Goal: Task Accomplishment & Management: Manage account settings

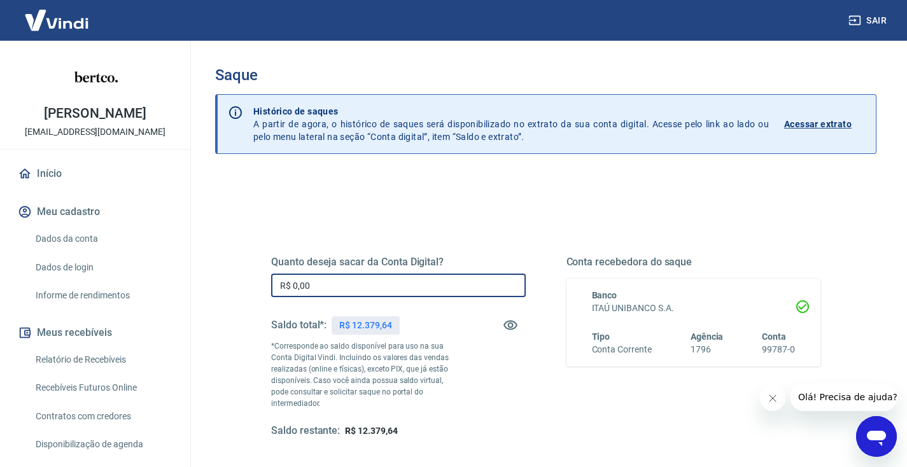
click at [430, 290] on input "R$ 0,00" at bounding box center [398, 286] width 255 height 24
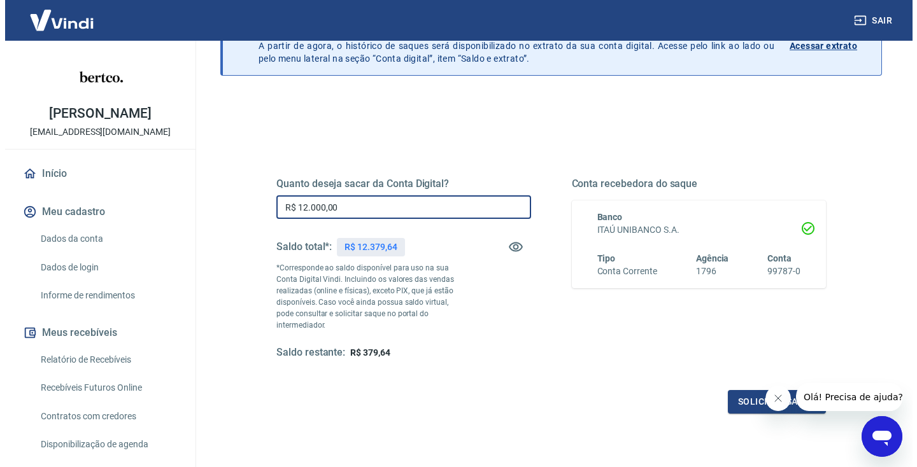
scroll to position [162, 0]
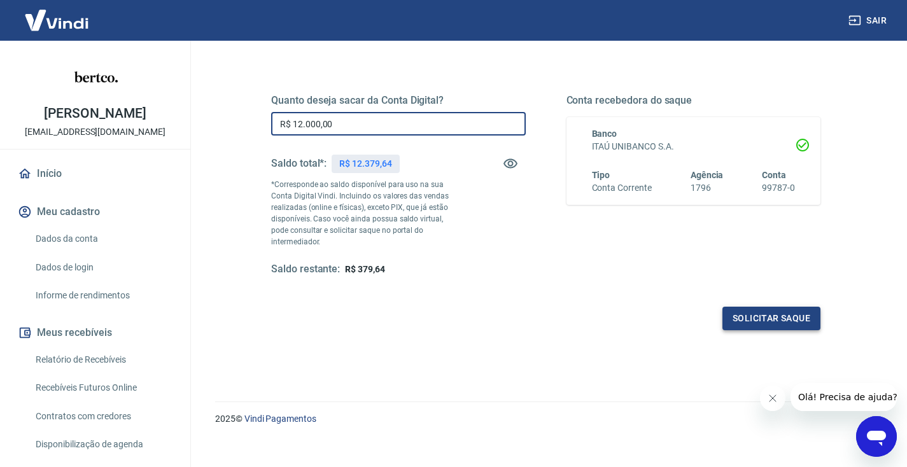
type input "R$ 12.000,00"
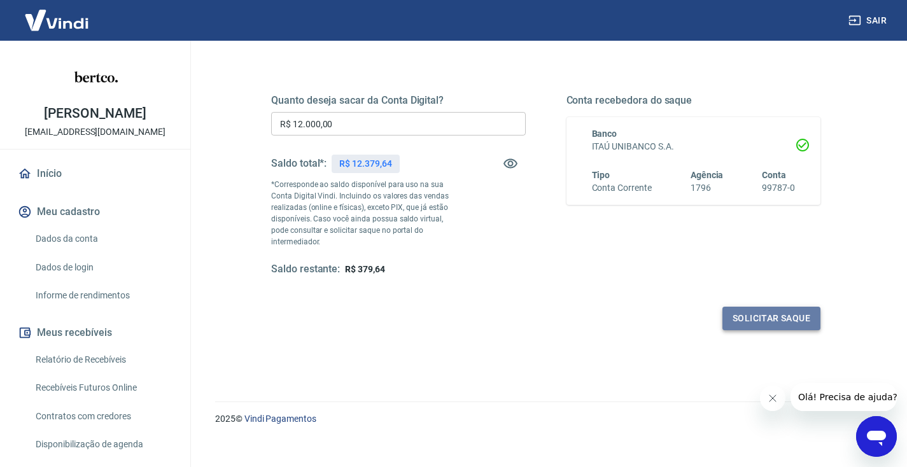
click at [812, 307] on button "Solicitar saque" at bounding box center [772, 319] width 98 height 24
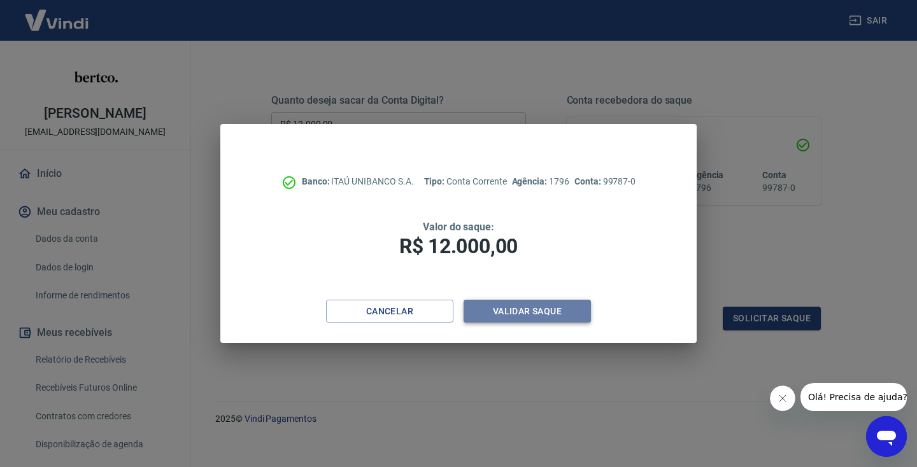
click at [528, 305] on button "Validar saque" at bounding box center [527, 312] width 127 height 24
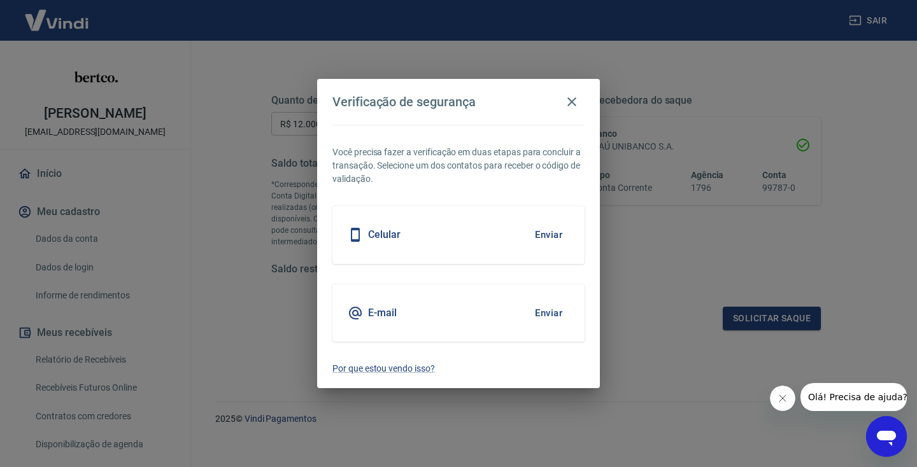
click at [488, 238] on div "Celular Enviar" at bounding box center [458, 234] width 252 height 57
click at [553, 234] on button "Enviar" at bounding box center [548, 235] width 41 height 27
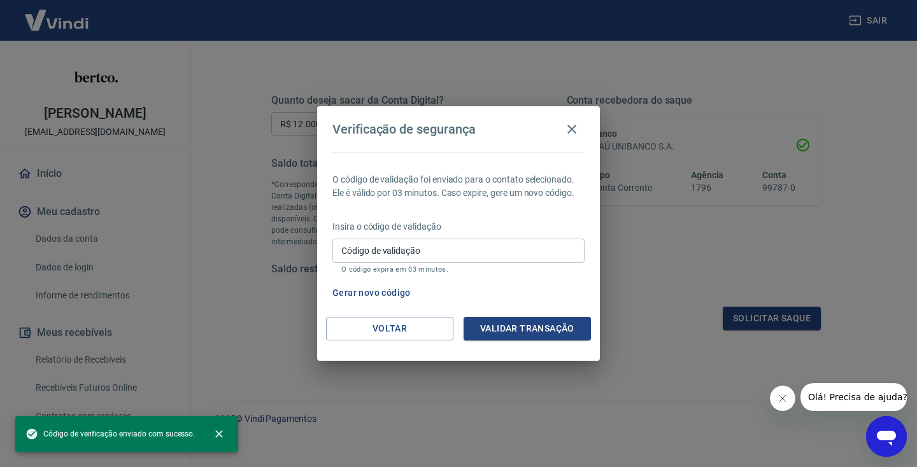
click at [473, 251] on input "Código de validação" at bounding box center [458, 251] width 252 height 24
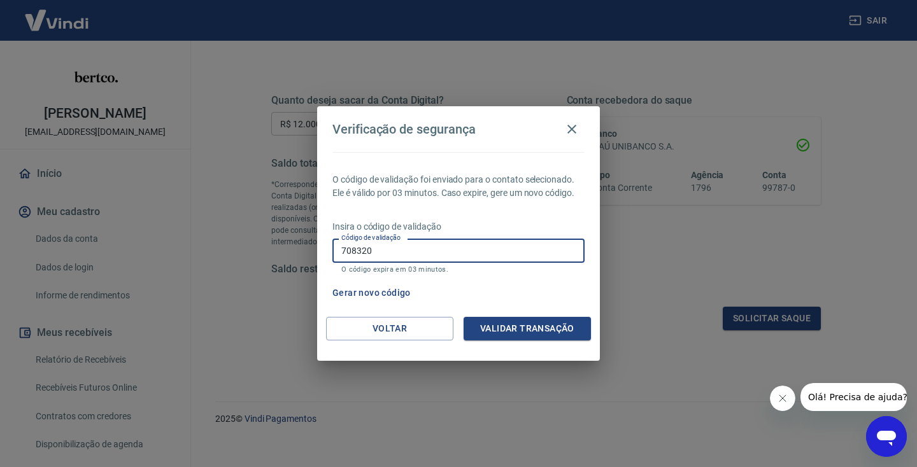
type input "708320"
click at [507, 322] on button "Validar transação" at bounding box center [527, 329] width 127 height 24
